Goal: Transaction & Acquisition: Purchase product/service

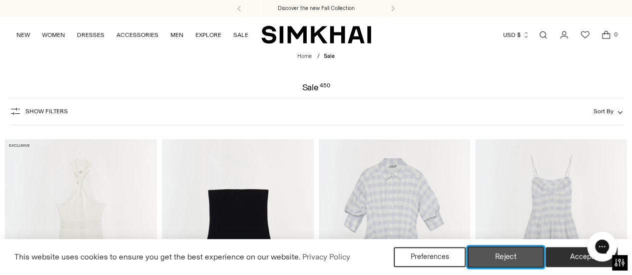
click at [505, 266] on button "Reject" at bounding box center [506, 257] width 76 height 21
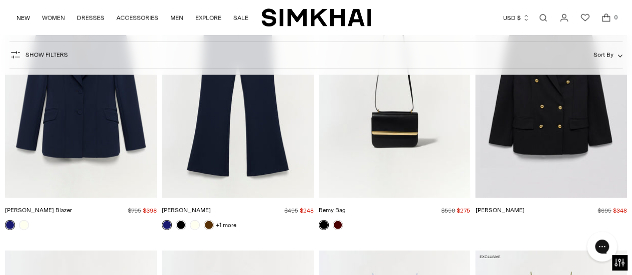
scroll to position [1312, 0]
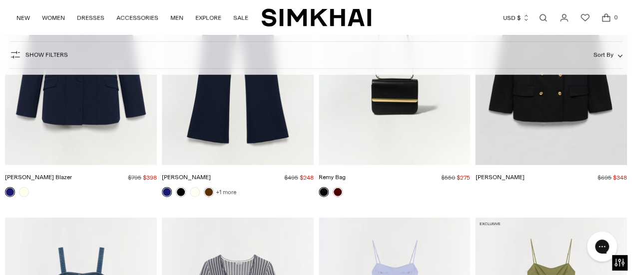
click at [223, 189] on link "+1 more" at bounding box center [226, 192] width 20 height 14
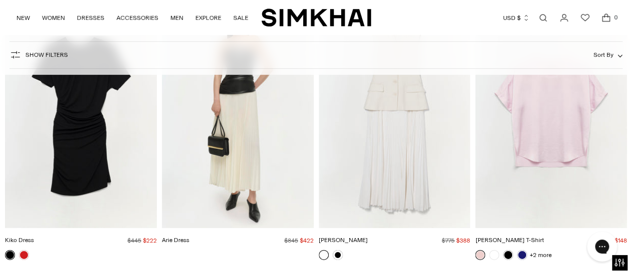
scroll to position [11175, 0]
